Goal: Task Accomplishment & Management: Manage account settings

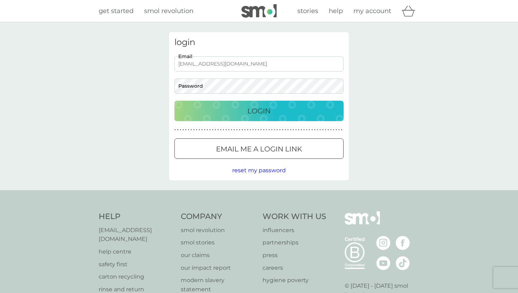
type input "[EMAIL_ADDRESS][DOMAIN_NAME]"
click at [228, 114] on div "Login" at bounding box center [259, 110] width 155 height 11
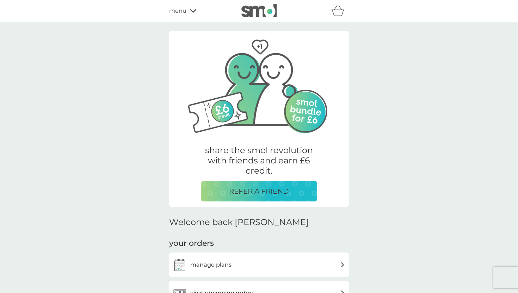
scroll to position [35, 0]
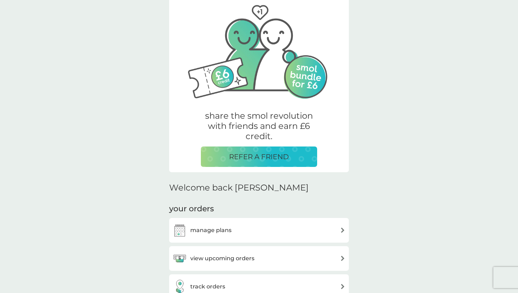
click at [220, 229] on h3 "manage plans" at bounding box center [210, 230] width 41 height 9
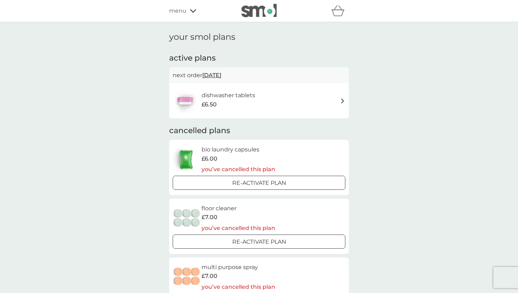
click at [311, 98] on div "dishwasher tablets £6.50" at bounding box center [259, 101] width 173 height 25
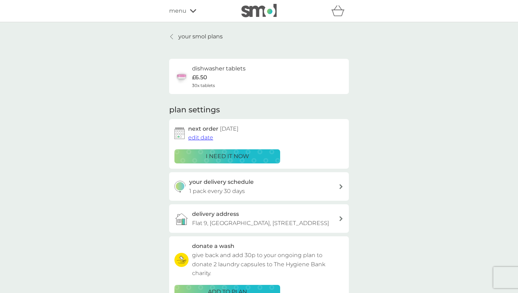
click at [206, 139] on span "edit date" at bounding box center [200, 137] width 25 height 7
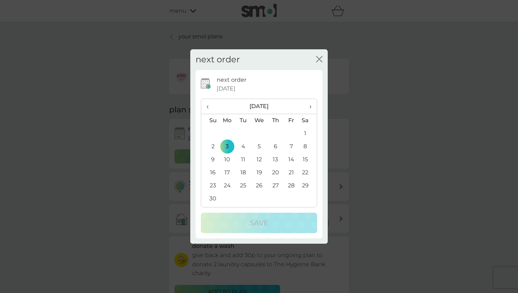
click at [310, 110] on span "›" at bounding box center [308, 106] width 7 height 15
click at [226, 173] on td "22" at bounding box center [227, 172] width 16 height 13
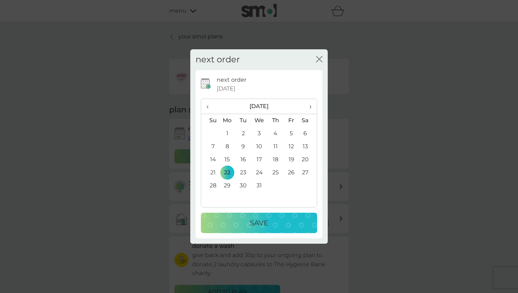
click at [241, 224] on div "Save" at bounding box center [259, 223] width 102 height 11
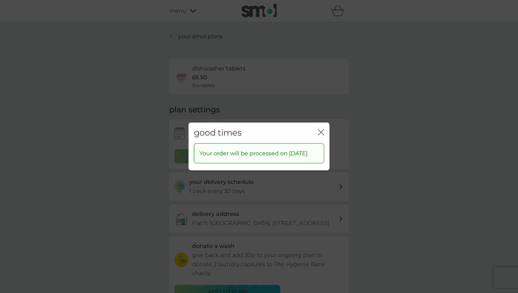
click at [321, 130] on icon "close" at bounding box center [319, 133] width 3 height 6
